Goal: Transaction & Acquisition: Purchase product/service

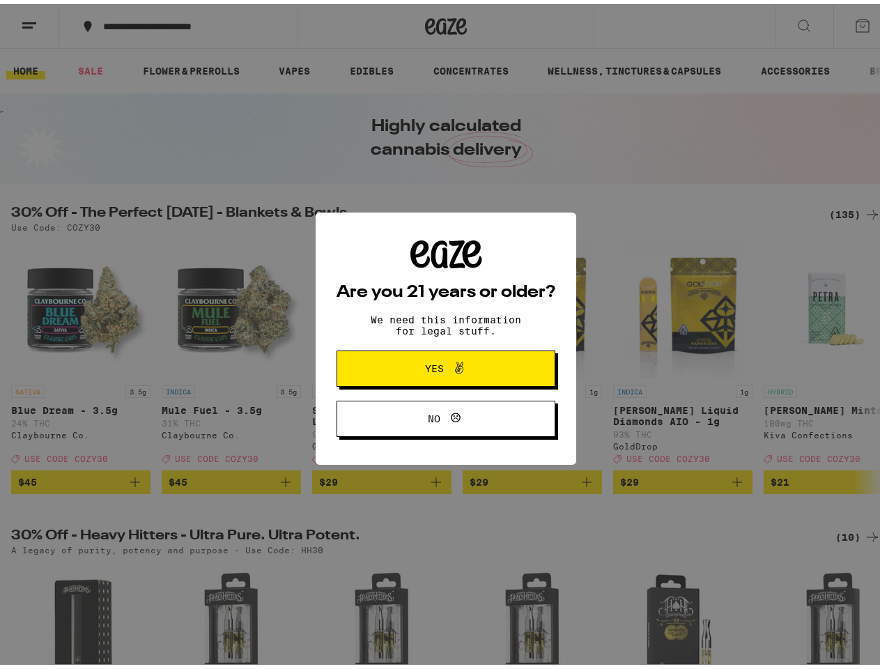
click at [440, 334] on div "Are you 21 years or older? We need this information for legal stuff. Yes No" at bounding box center [446, 334] width 219 height 197
click at [444, 366] on span at bounding box center [456, 364] width 24 height 18
